Goal: Communication & Community: Answer question/provide support

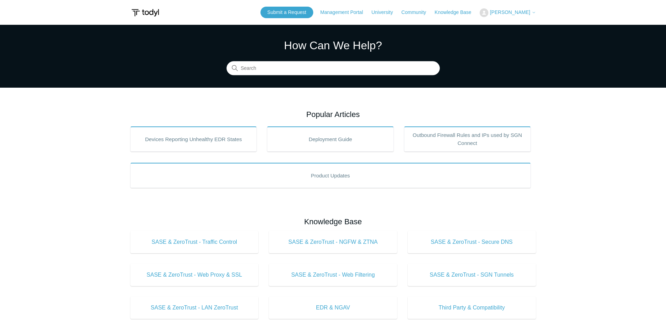
click at [514, 12] on span "[PERSON_NAME]" at bounding box center [510, 12] width 40 height 6
click at [511, 27] on link "My Support Requests" at bounding box center [514, 27] width 68 height 12
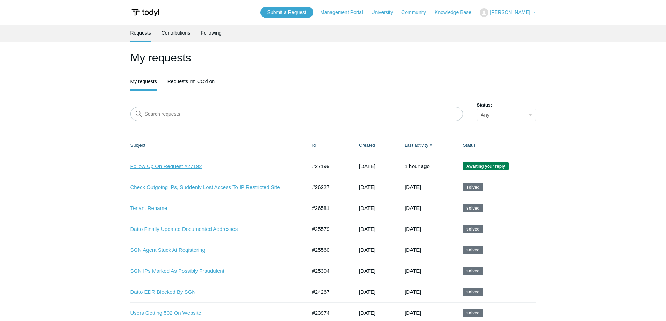
click at [158, 163] on link "Follow Up On Request #27192" at bounding box center [213, 167] width 166 height 8
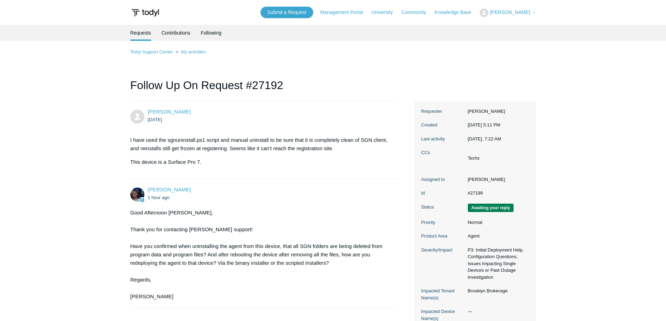
click at [101, 190] on main "Requests Contributions Following Todyl Support Center My activities Follow Up O…" at bounding box center [333, 190] width 666 height 331
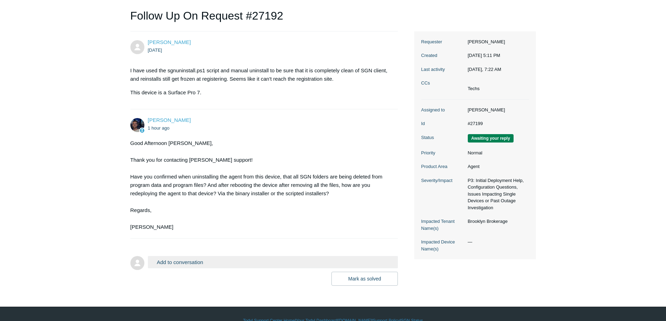
scroll to position [83, 0]
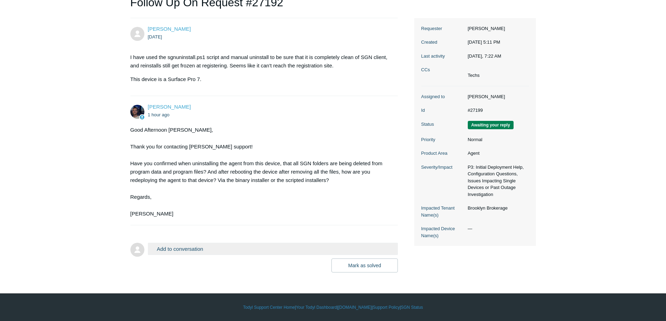
click at [210, 247] on button "Add to conversation" at bounding box center [273, 249] width 250 height 12
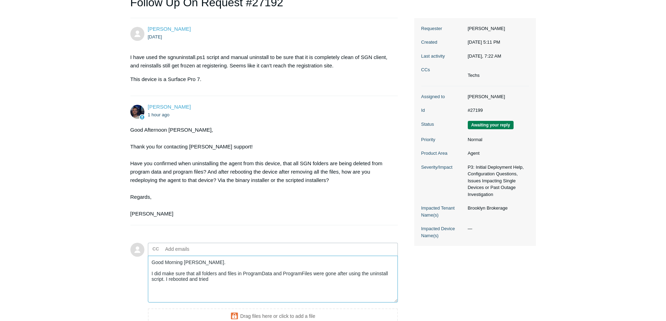
click at [237, 287] on textarea "Good Morning Connor. I did make sure that all folders and files in ProgramData …" at bounding box center [273, 279] width 250 height 47
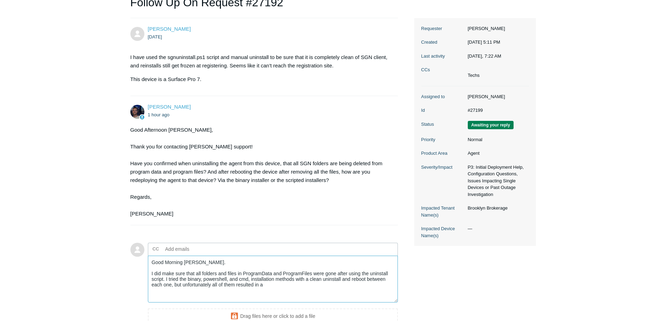
click at [278, 287] on textarea "Good Morning Connor. I did make sure that all folders and files in ProgramData …" at bounding box center [273, 279] width 250 height 47
click at [282, 290] on textarea "Good Morning Connor. I did make sure that all folders and files in ProgramData …" at bounding box center [273, 279] width 250 height 47
click at [327, 294] on textarea "Good Morning Connor. I did make sure that all folders and files in ProgramData …" at bounding box center [273, 279] width 250 height 47
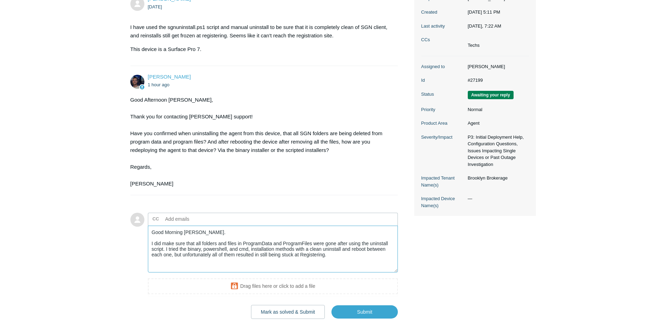
scroll to position [153, 0]
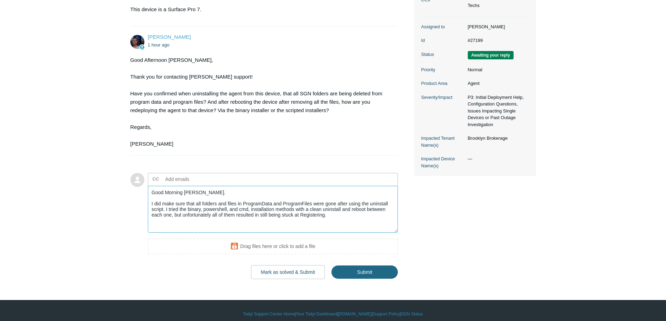
type textarea "Good Morning Connor. I did make sure that all folders and files in ProgramData …"
click at [385, 274] on input "Submit" at bounding box center [364, 273] width 66 height 14
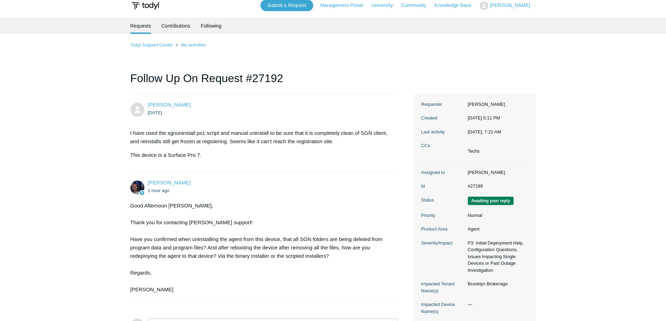
scroll to position [0, 0]
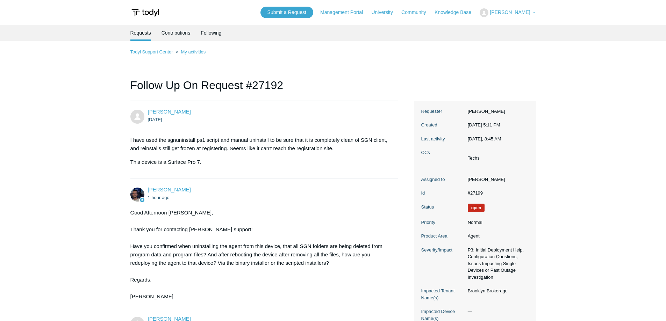
click at [71, 71] on main "Requests Contributions Following Todyl Support Center My activities Follow Up O…" at bounding box center [333, 233] width 666 height 417
click at [93, 103] on main "Requests Contributions Following Todyl Support Center My activities Follow Up O…" at bounding box center [333, 233] width 666 height 417
